Goal: Task Accomplishment & Management: Manage account settings

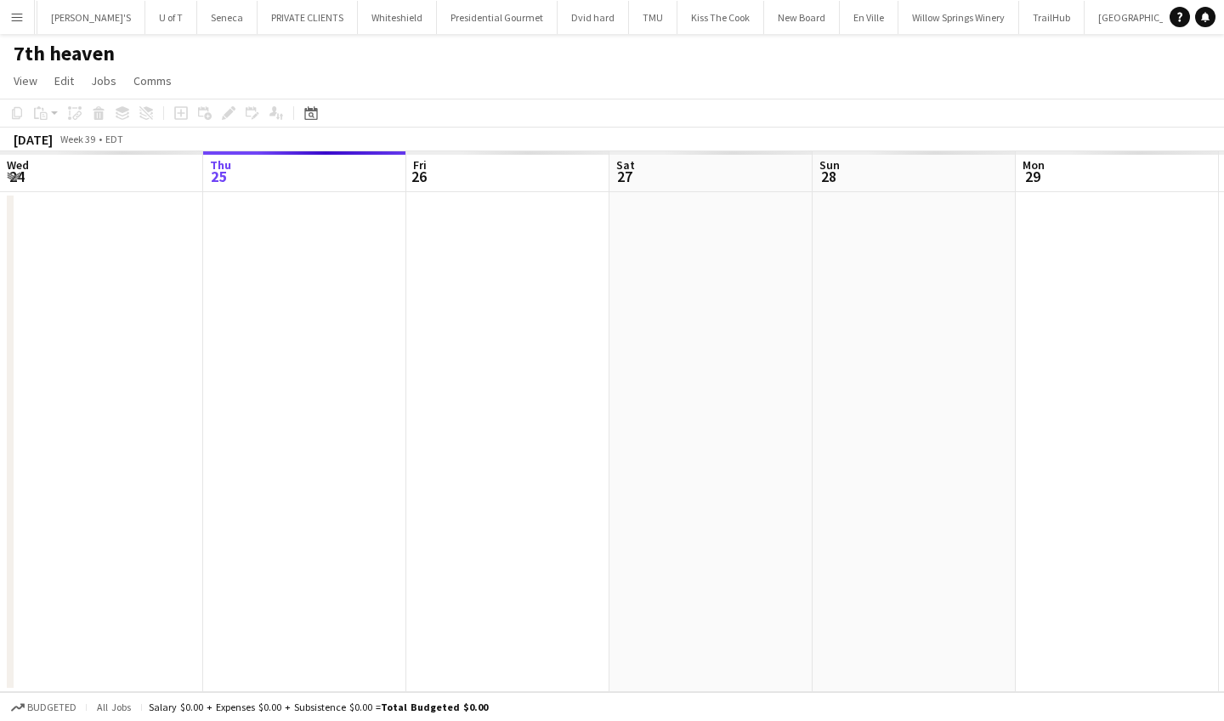
scroll to position [0, 427]
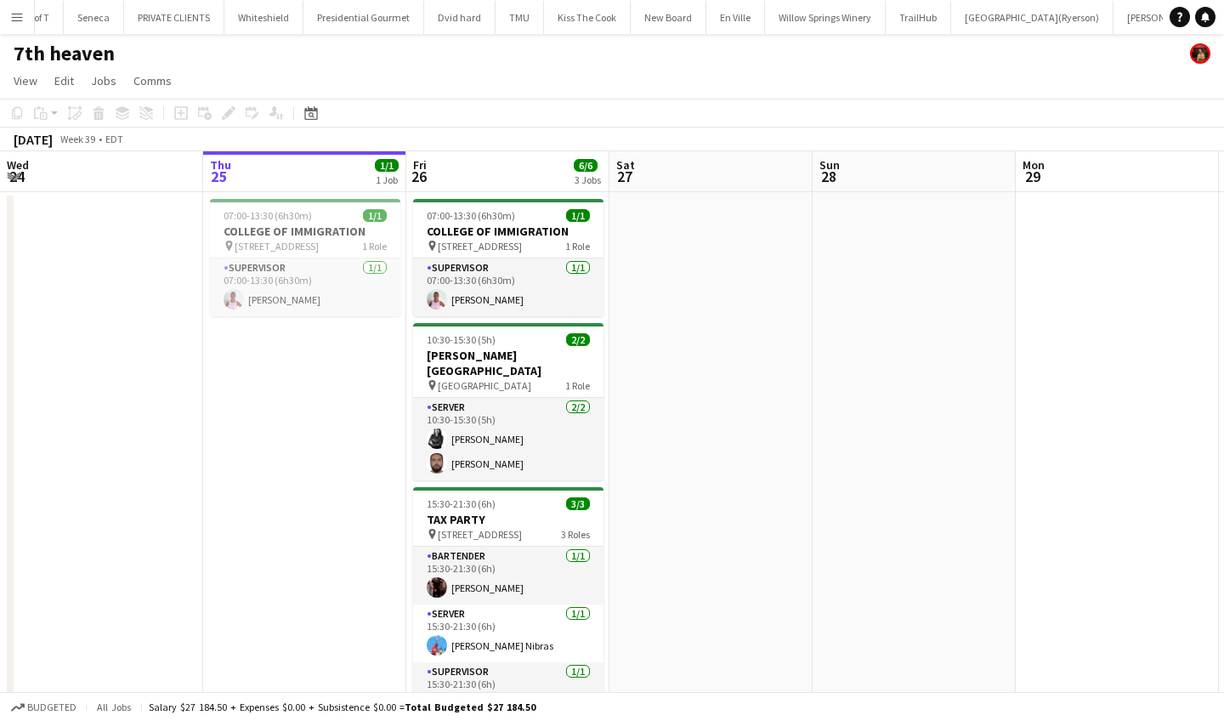
click at [16, 14] on app-icon "Menu" at bounding box center [17, 17] width 14 height 14
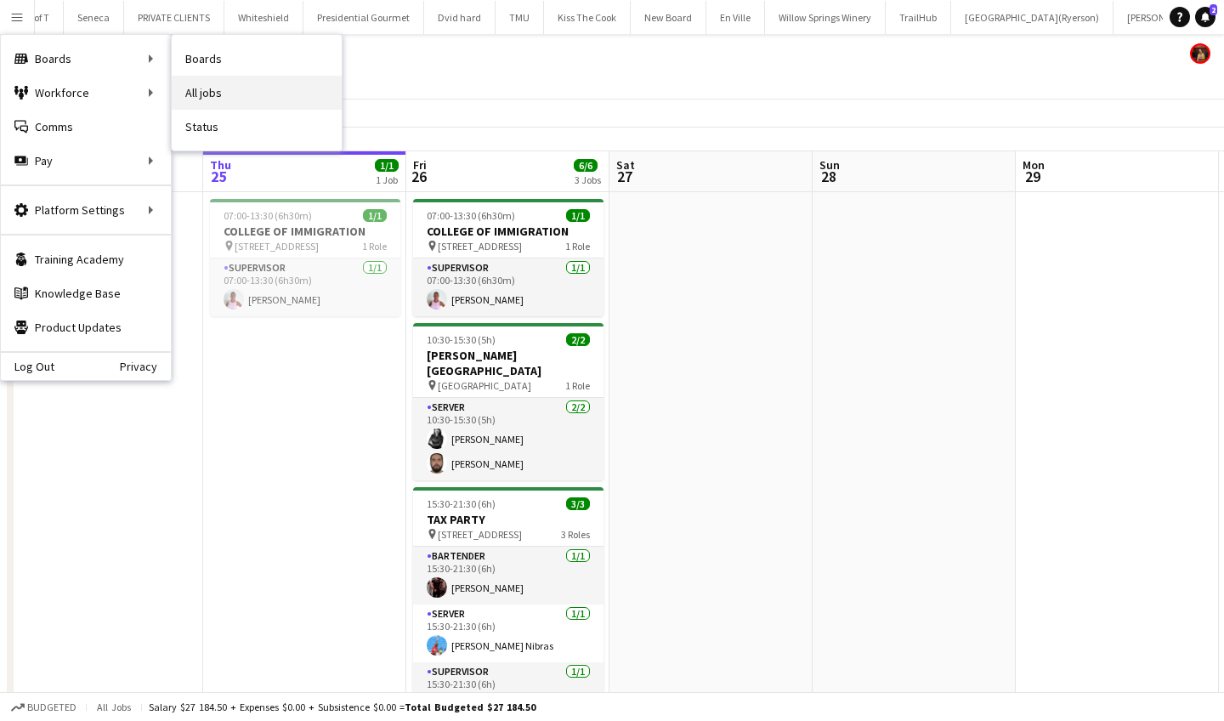
click at [227, 89] on link "All jobs" at bounding box center [257, 93] width 170 height 34
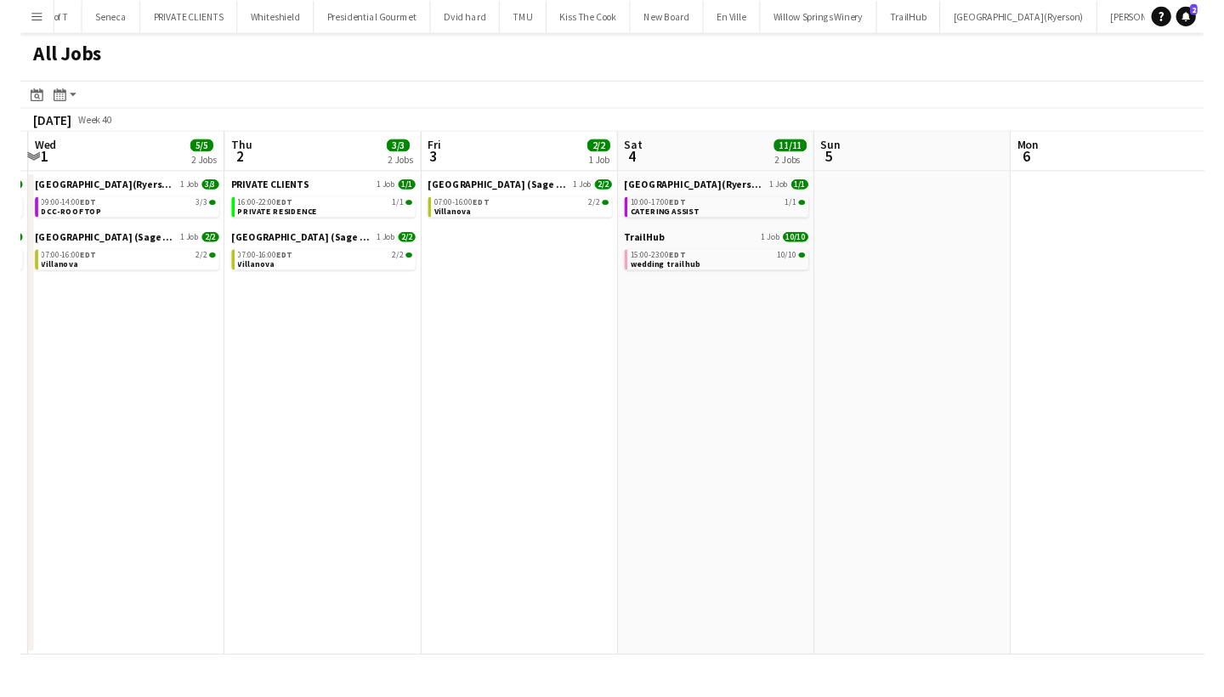
scroll to position [0, 603]
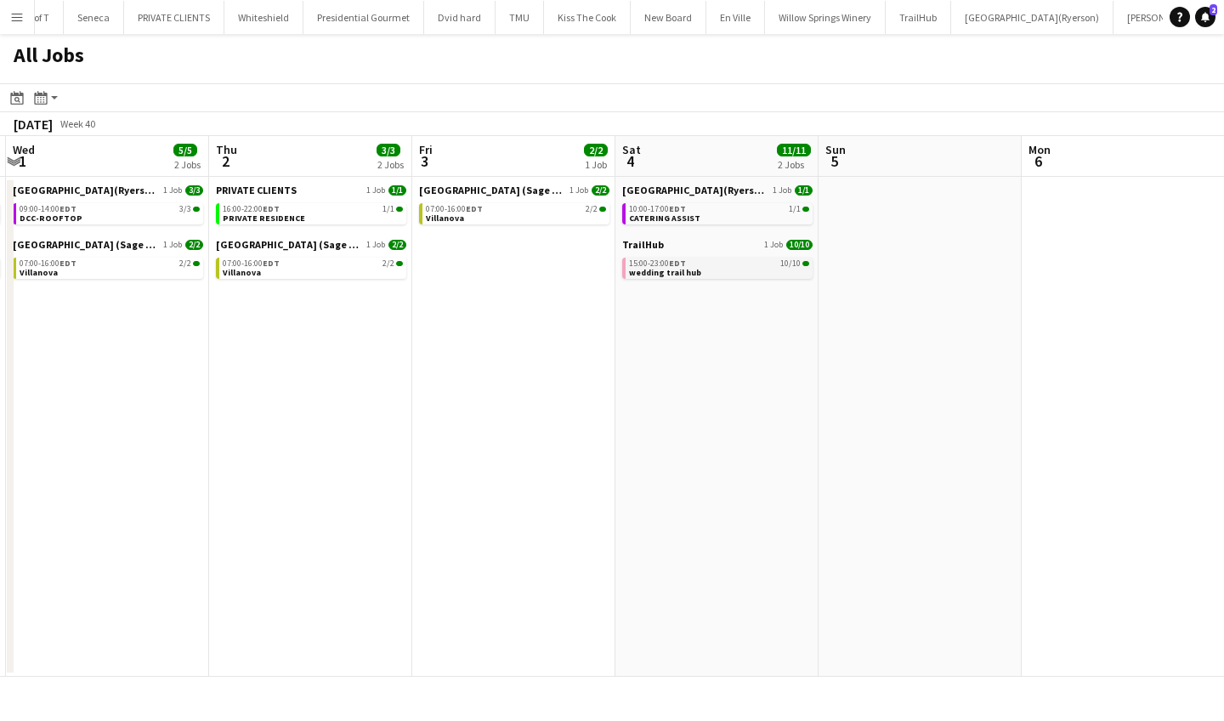
click at [697, 273] on link "15:00-23:00 EDT 10/10 wedding trail hub" at bounding box center [719, 268] width 180 height 20
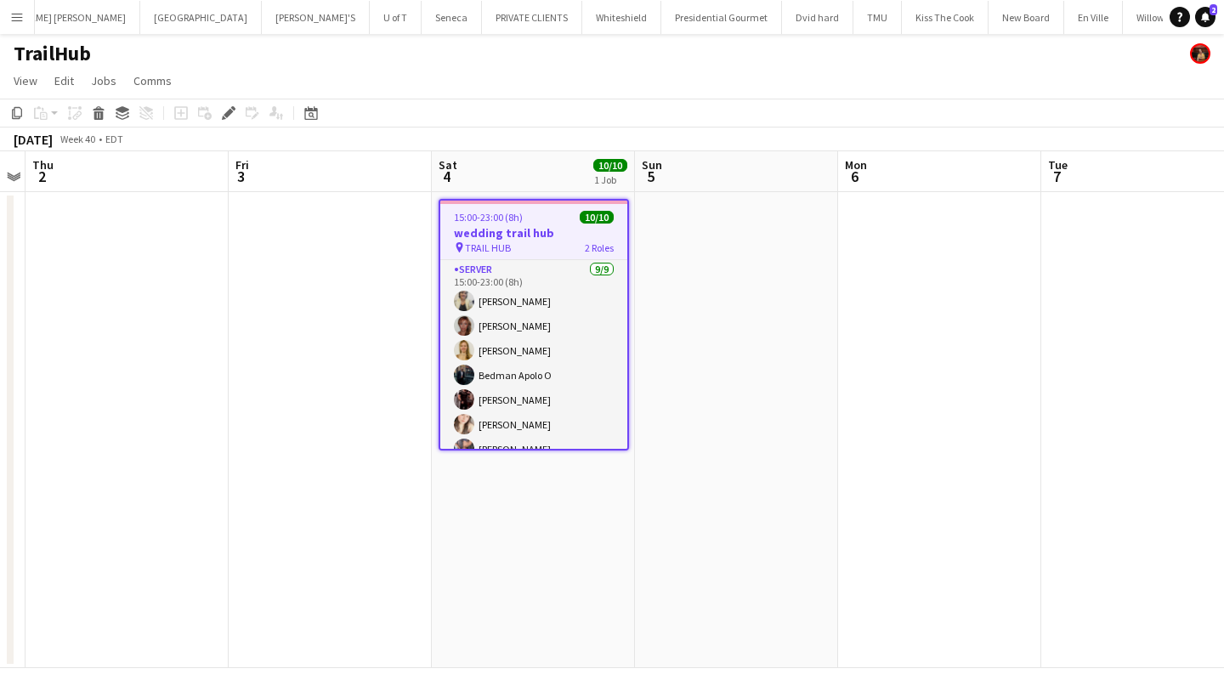
click at [11, 19] on app-icon "Menu" at bounding box center [17, 17] width 14 height 14
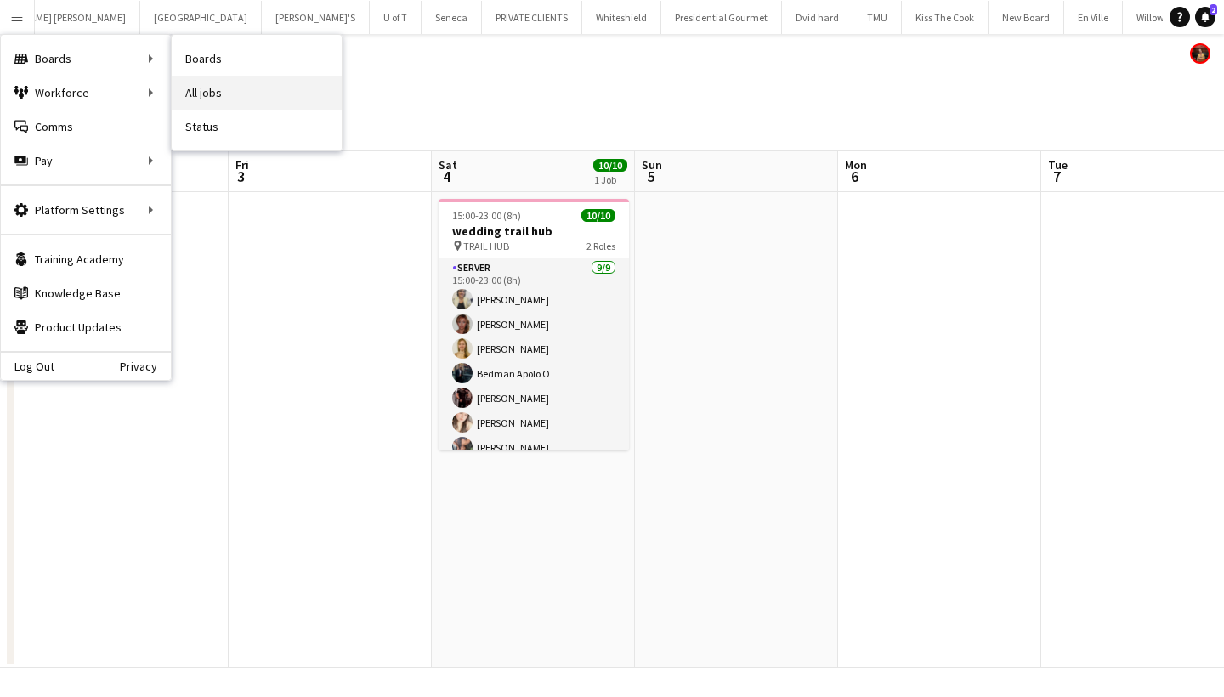
click at [237, 91] on link "All jobs" at bounding box center [257, 93] width 170 height 34
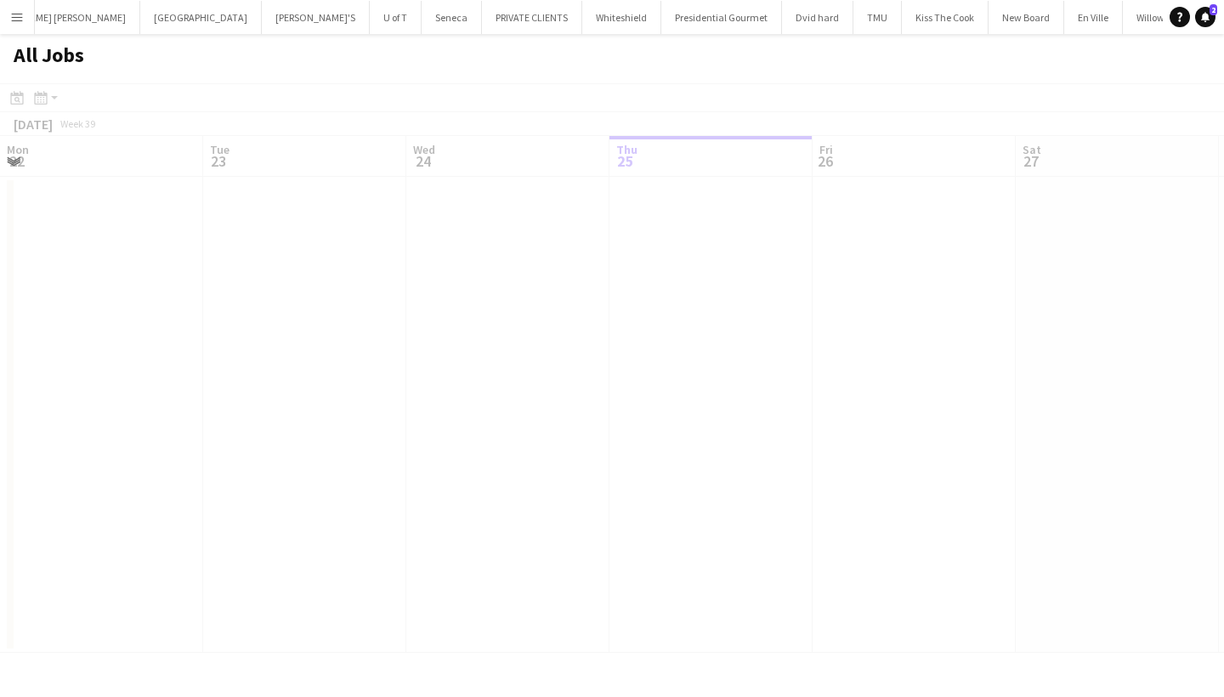
scroll to position [0, 406]
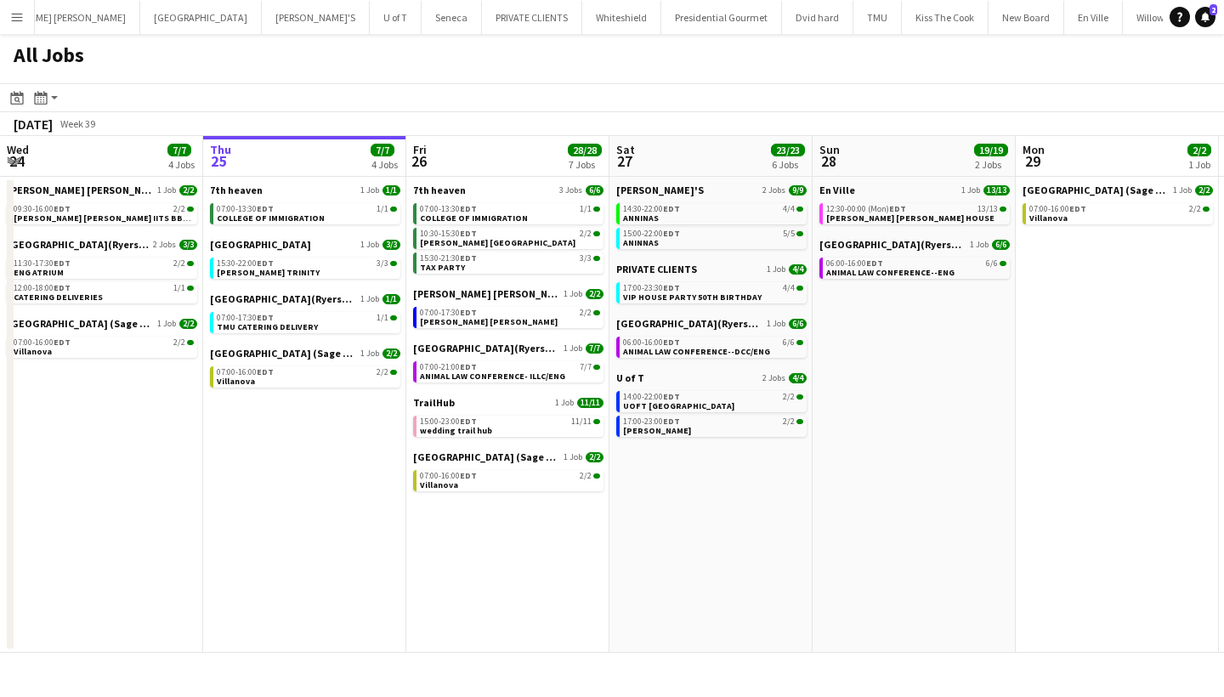
click at [12, 20] on app-icon "Menu" at bounding box center [17, 17] width 14 height 14
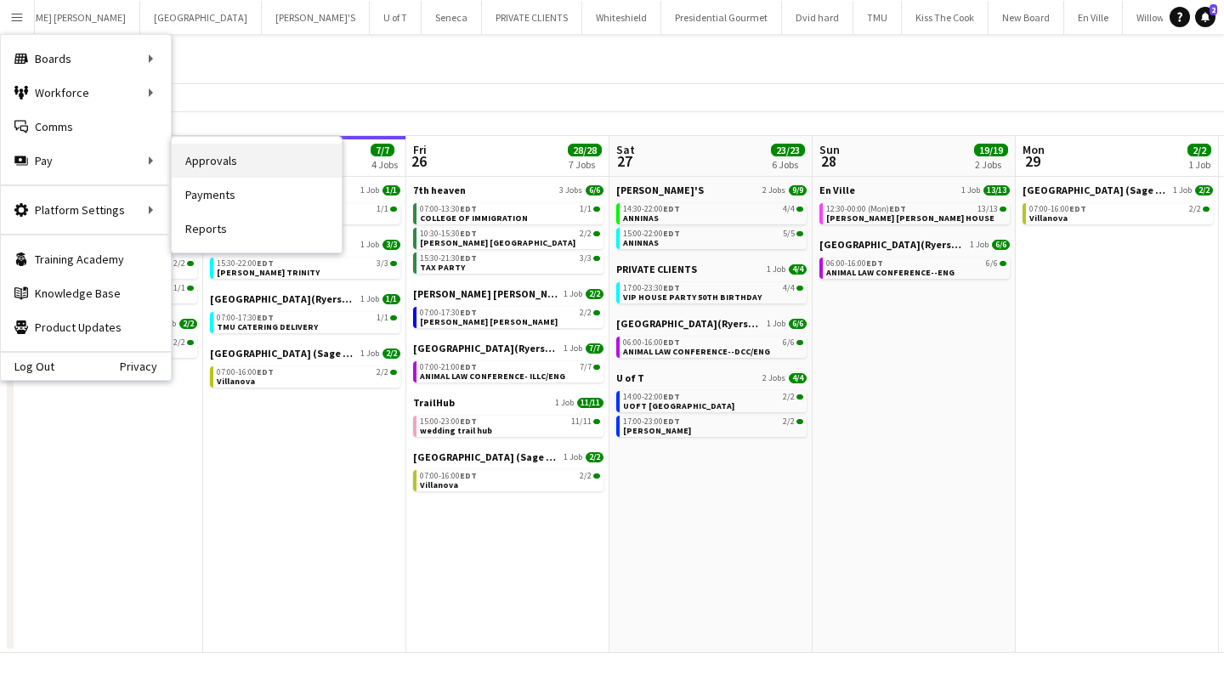
click at [208, 160] on link "Approvals" at bounding box center [257, 161] width 170 height 34
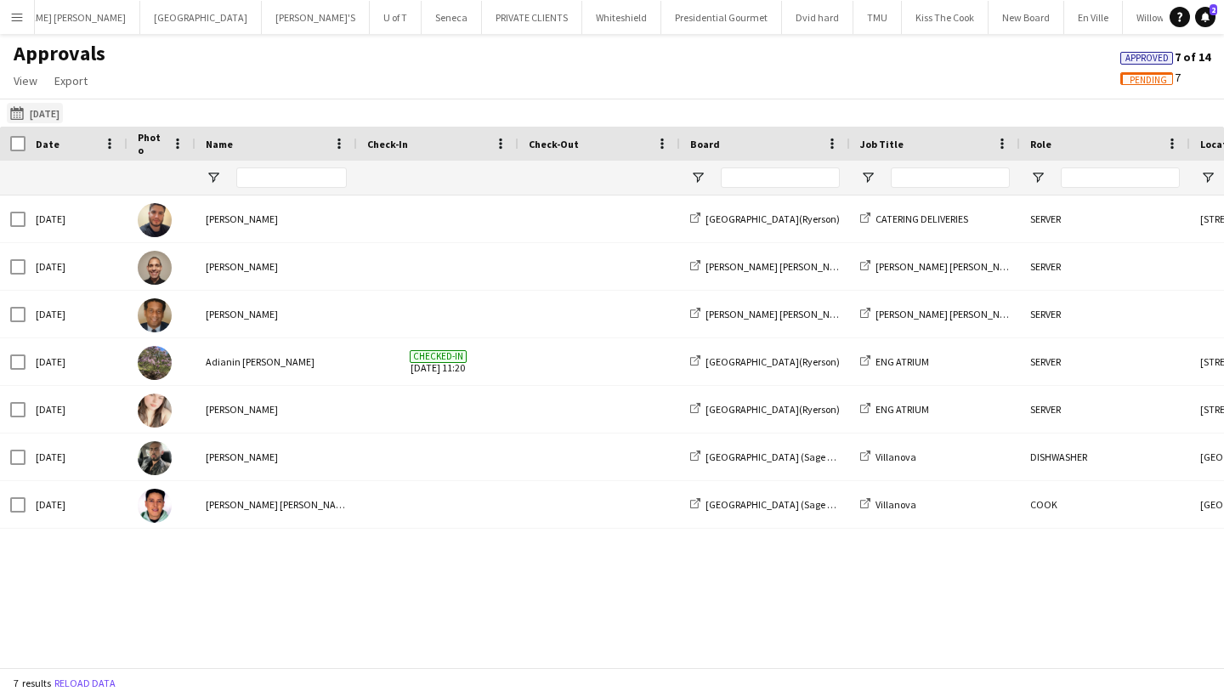
click at [17, 110] on app-icon "[DATE]" at bounding box center [20, 113] width 20 height 14
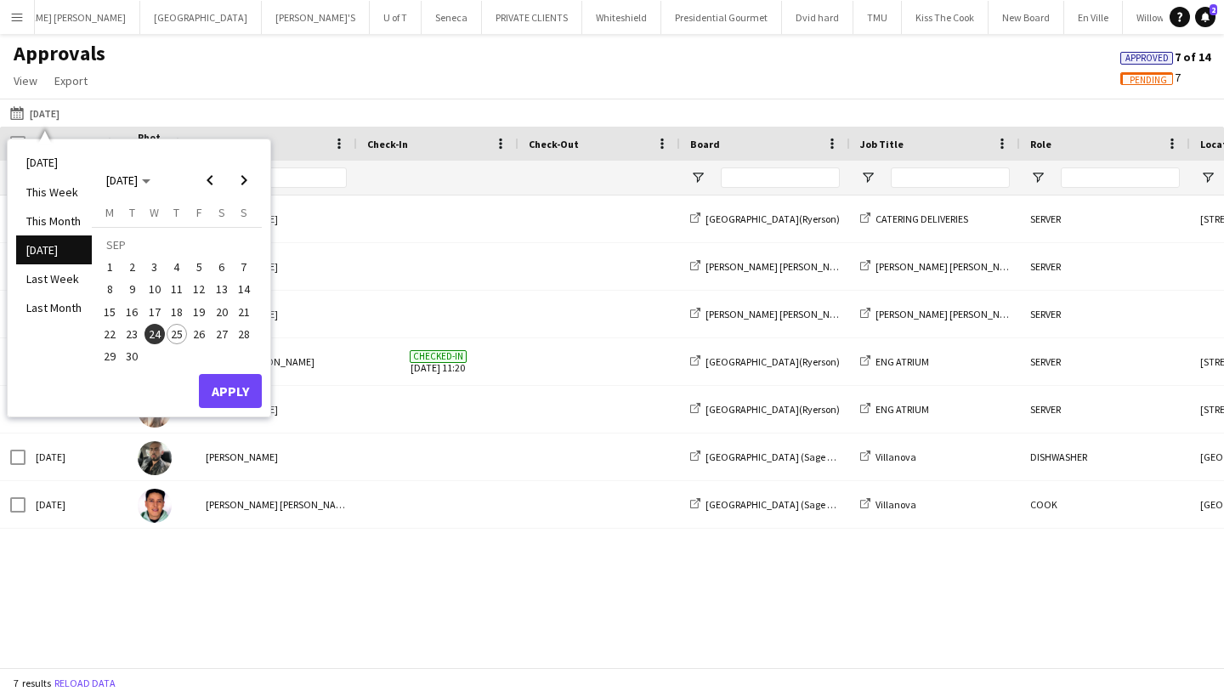
click at [175, 330] on span "25" at bounding box center [177, 334] width 20 height 20
click at [229, 384] on button "Apply" at bounding box center [230, 391] width 63 height 34
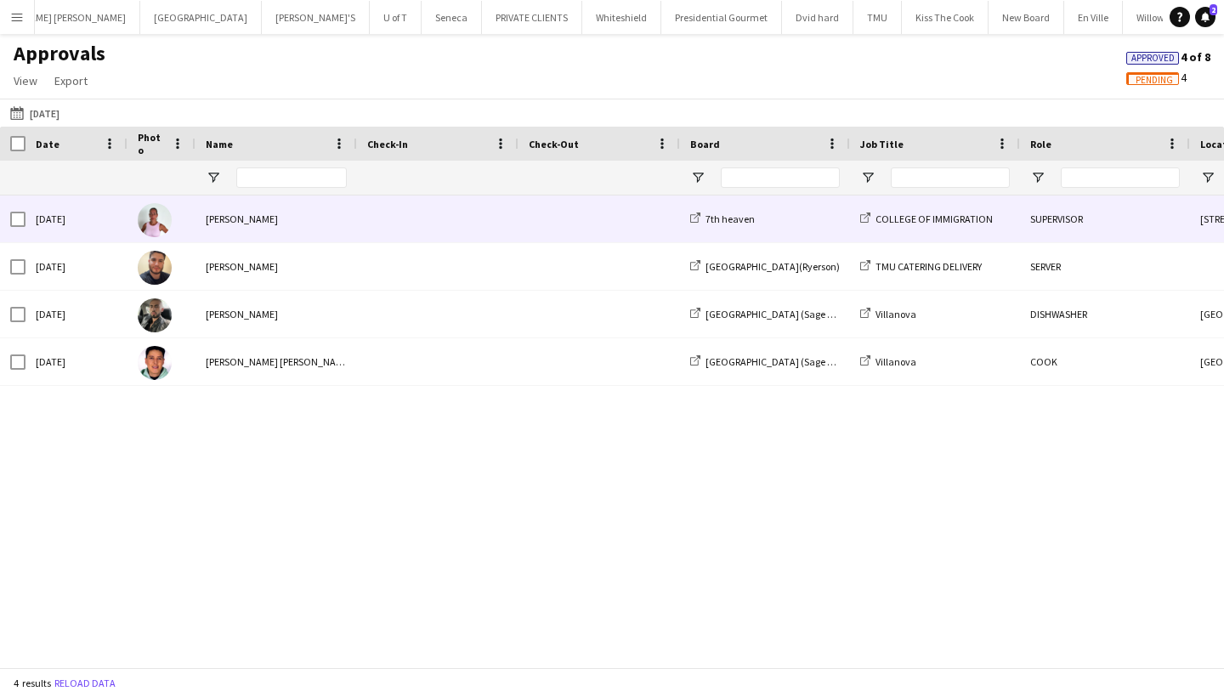
click at [284, 230] on div "[PERSON_NAME]" at bounding box center [275, 218] width 161 height 47
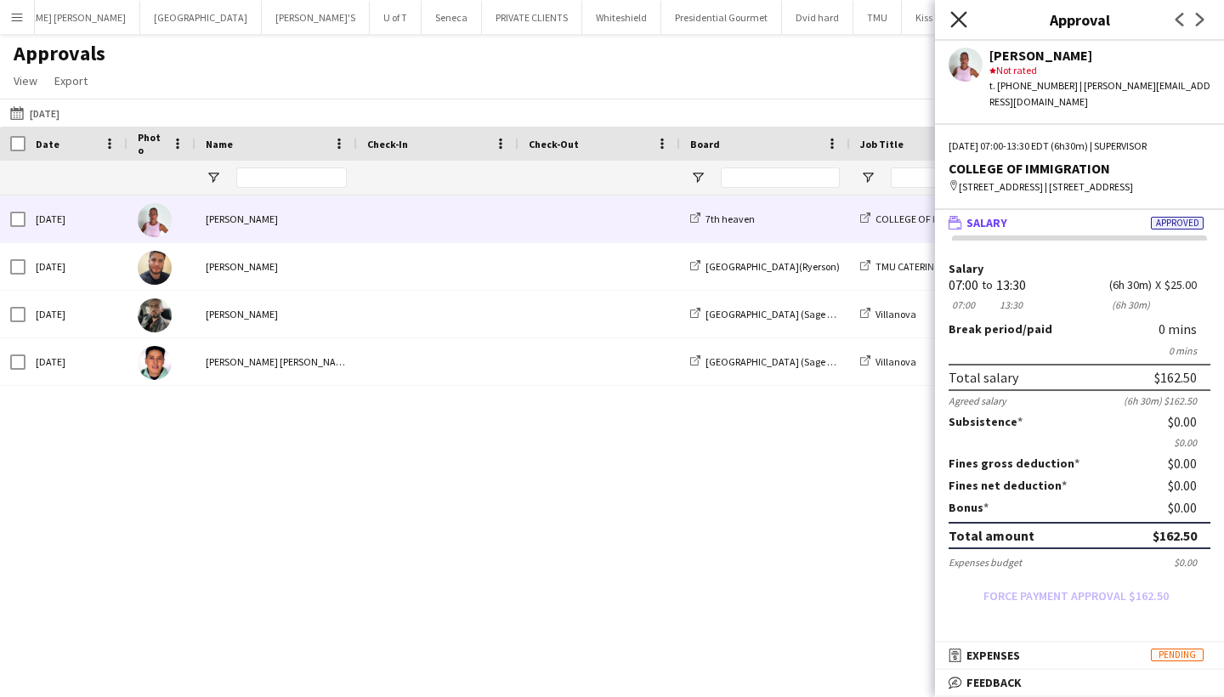
click at [955, 18] on icon "Close pop-in" at bounding box center [958, 19] width 16 height 16
